Goal: Find specific page/section: Find specific page/section

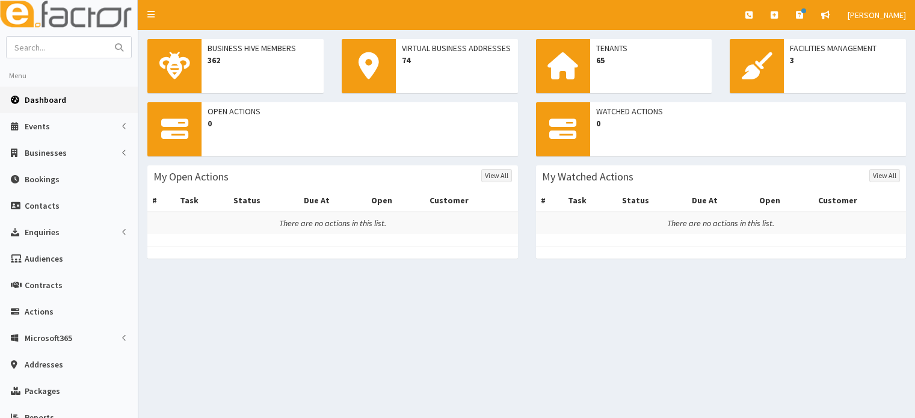
click at [69, 40] on input "text" at bounding box center [57, 47] width 101 height 21
type input "d"
type input "samantha cook"
click at [107, 37] on button "submit" at bounding box center [119, 47] width 24 height 21
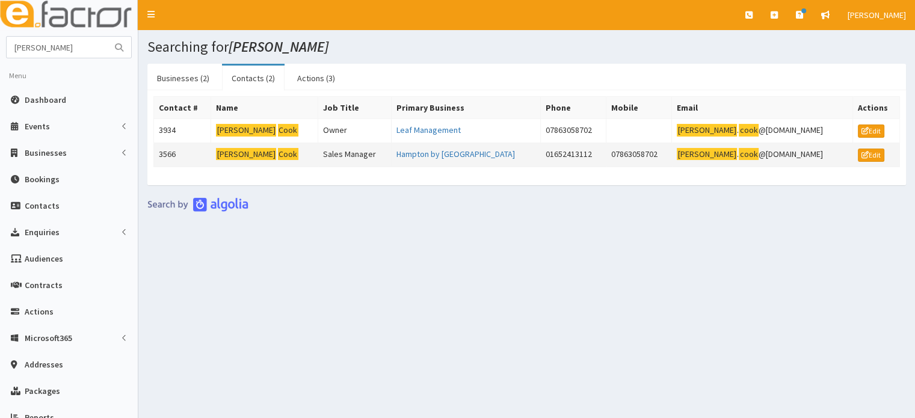
click at [227, 160] on td "[PERSON_NAME]" at bounding box center [264, 154] width 107 height 24
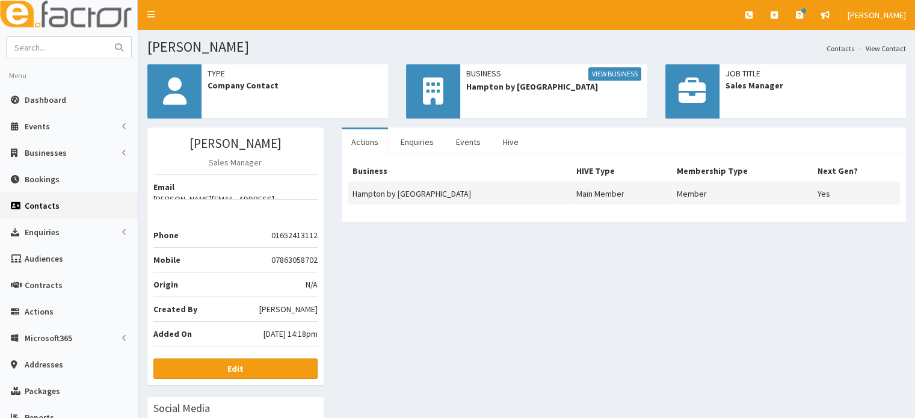
drag, startPoint x: 498, startPoint y: 190, endPoint x: 351, endPoint y: 193, distance: 146.7
click at [351, 193] on td "Hampton by [GEOGRAPHIC_DATA]" at bounding box center [460, 193] width 224 height 22
copy td "Hampton by [GEOGRAPHIC_DATA]"
click at [52, 52] on input "text" at bounding box center [57, 47] width 101 height 21
type input "[DEMOGRAPHIC_DATA]"
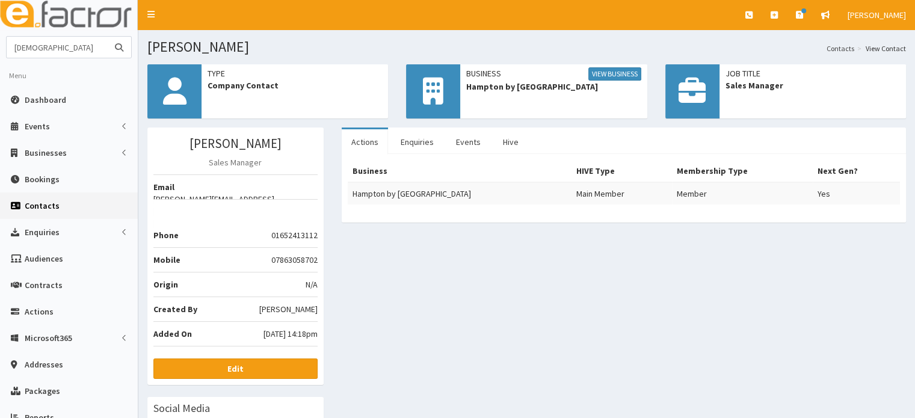
click at [107, 37] on button "submit" at bounding box center [119, 47] width 24 height 21
